Goal: Find specific page/section: Find specific page/section

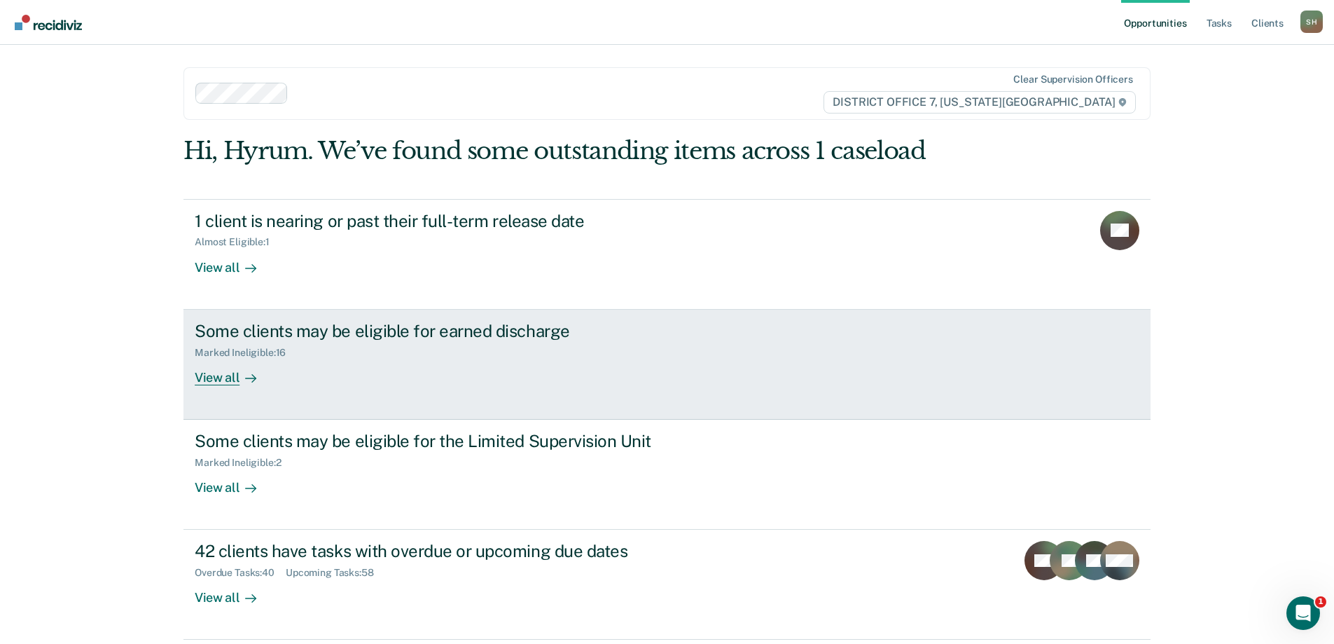
click at [578, 368] on div "Some clients may be eligible for earned discharge Marked Ineligible : 16 View a…" at bounding box center [457, 353] width 525 height 64
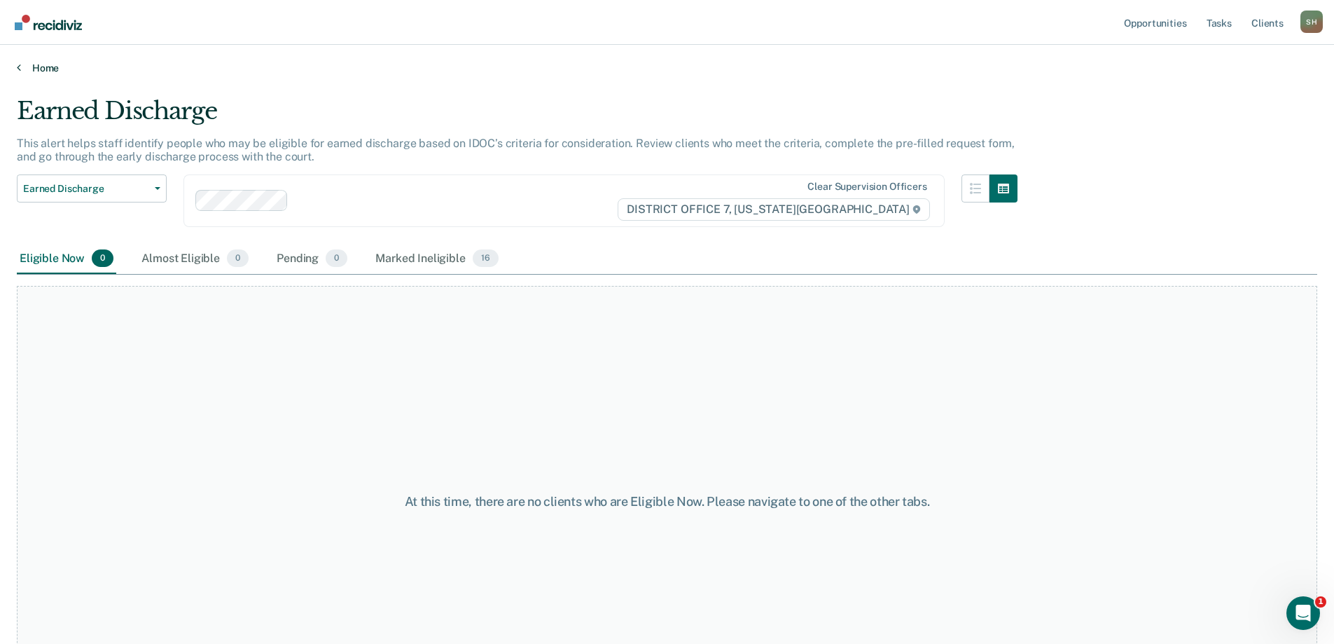
click at [43, 63] on link "Home" at bounding box center [667, 68] width 1300 height 13
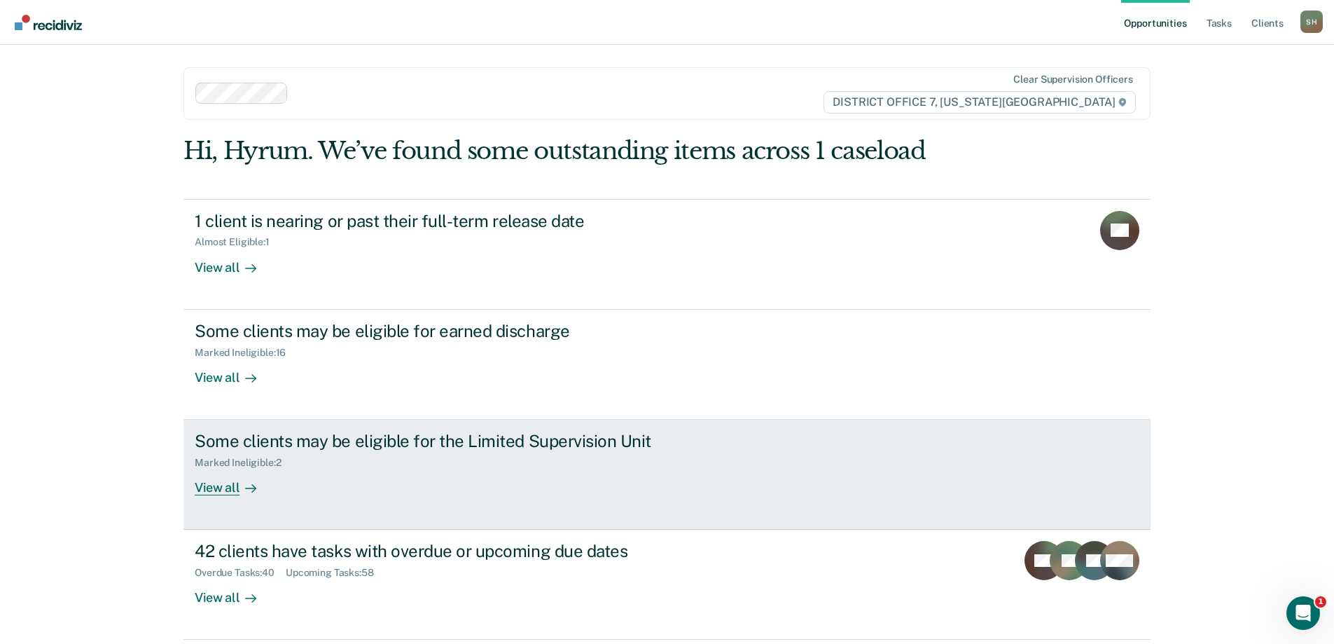
click at [338, 492] on div "Some clients may be eligible for the Limited Supervision Unit Marked Ineligible…" at bounding box center [457, 463] width 525 height 64
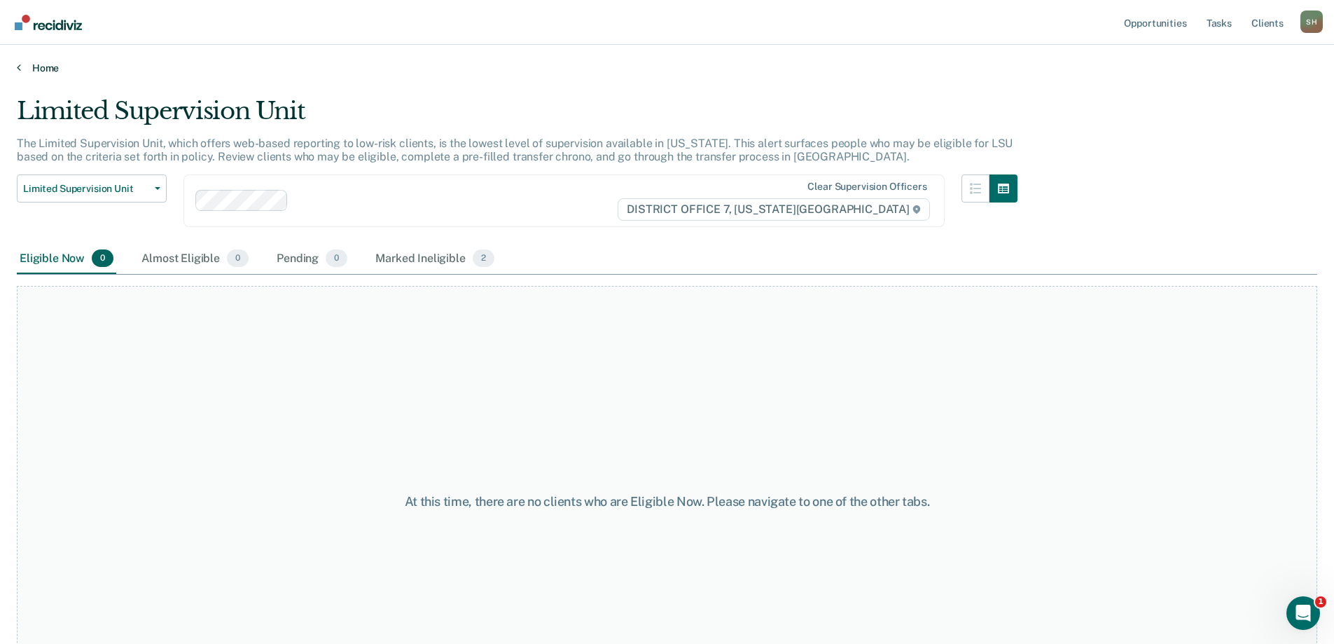
click at [48, 69] on link "Home" at bounding box center [667, 68] width 1300 height 13
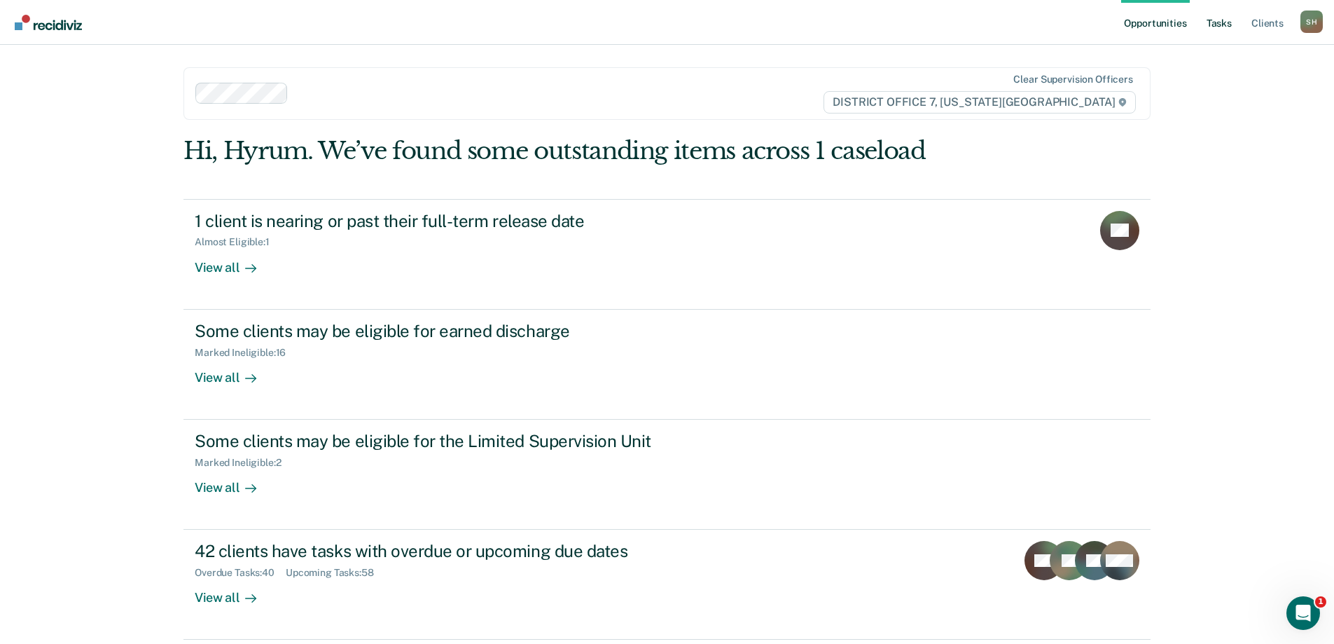
click at [1215, 20] on link "Tasks" at bounding box center [1219, 22] width 31 height 45
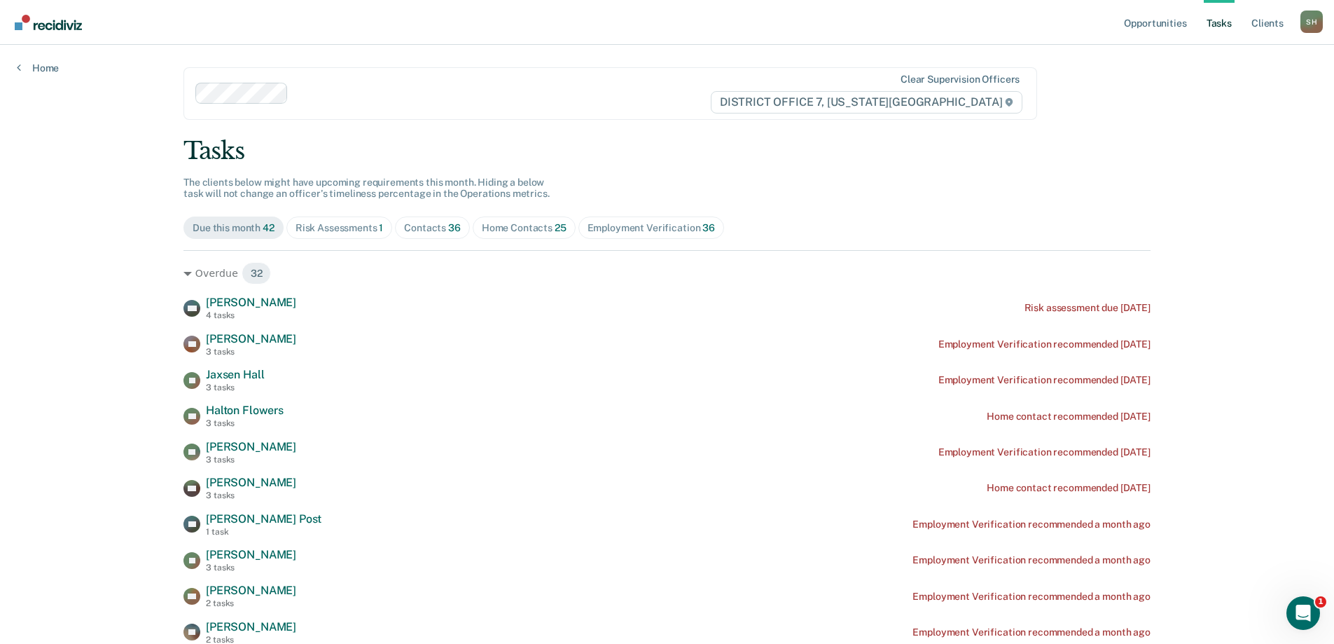
click at [404, 228] on div "Contacts 36" at bounding box center [432, 228] width 57 height 12
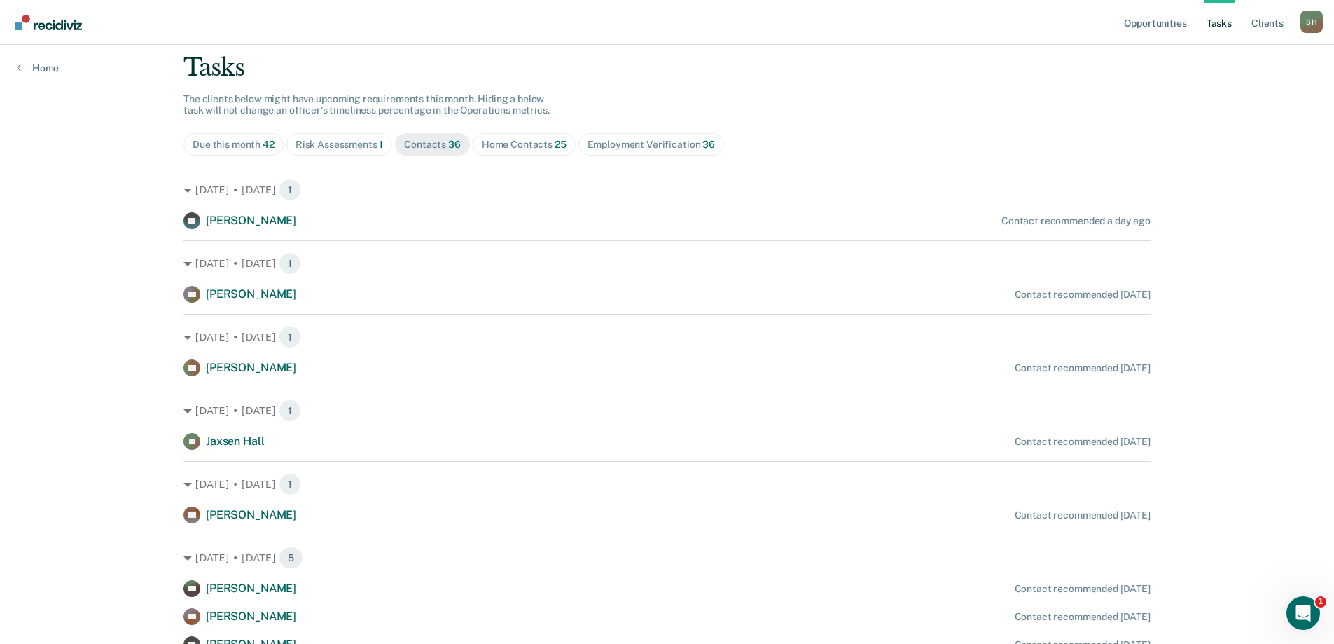
scroll to position [117, 0]
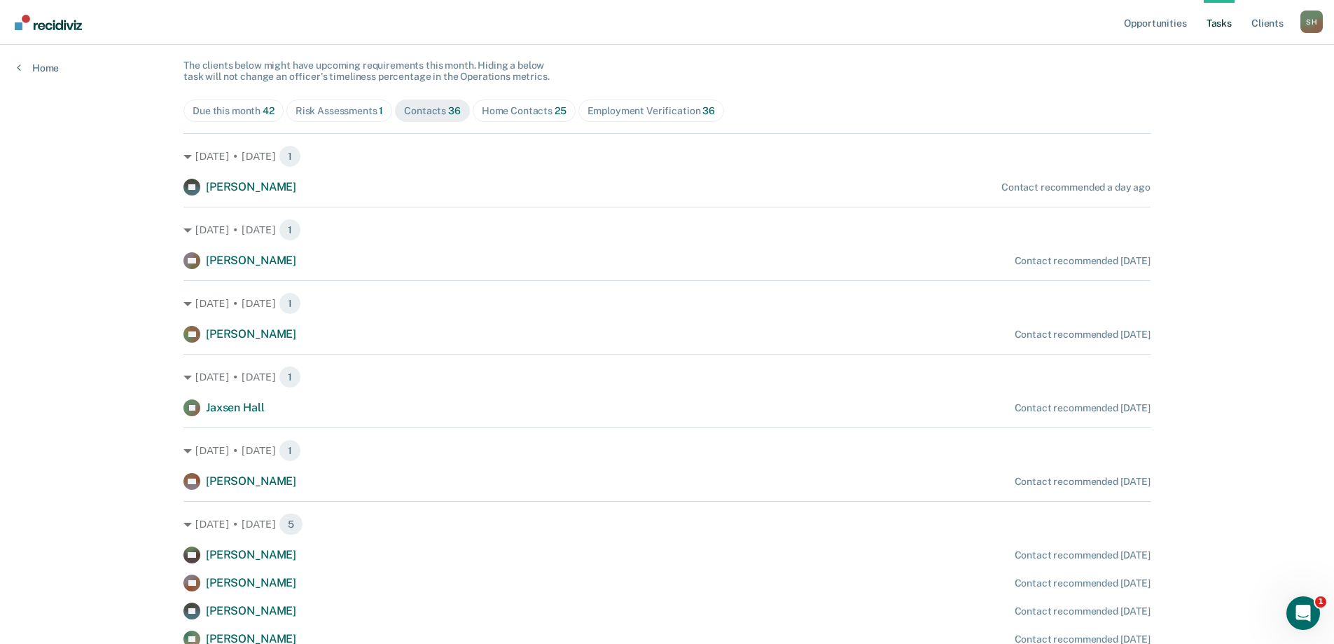
click at [499, 105] on div "Home Contacts 25" at bounding box center [524, 111] width 85 height 12
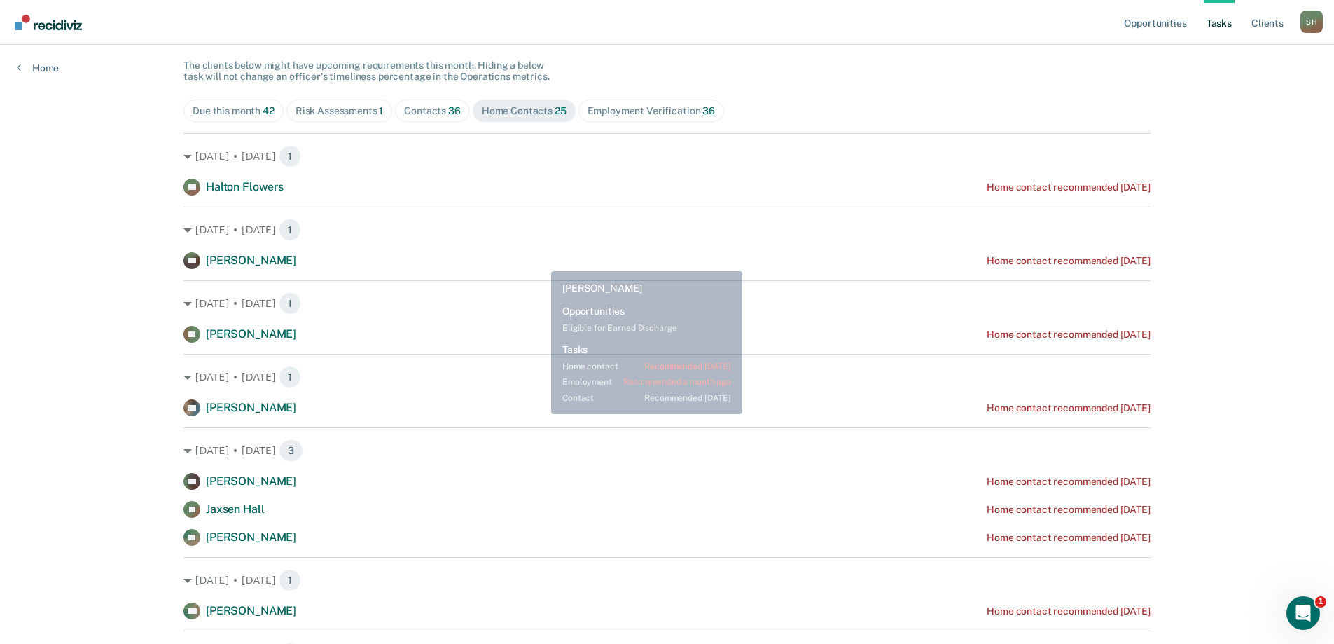
scroll to position [0, 0]
